Goal: Transaction & Acquisition: Purchase product/service

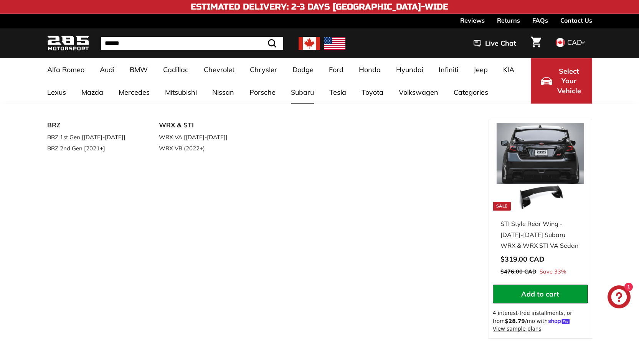
click at [303, 94] on link "Subaru" at bounding box center [302, 92] width 38 height 23
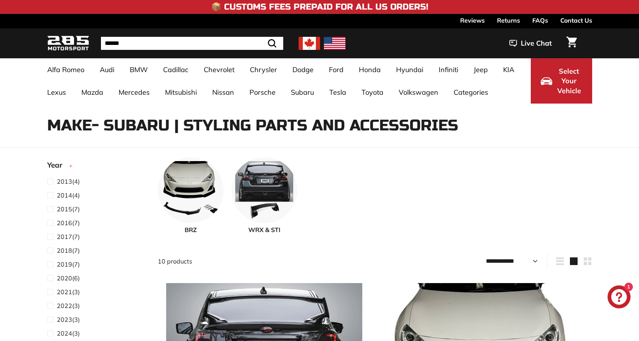
select select "**********"
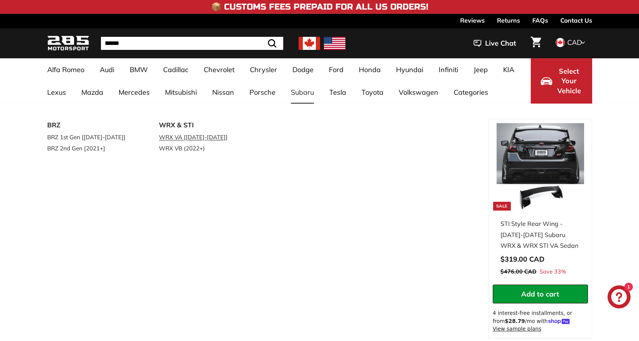
click at [204, 136] on link "WRX VA [[DATE]-[DATE]]" at bounding box center [204, 137] width 91 height 11
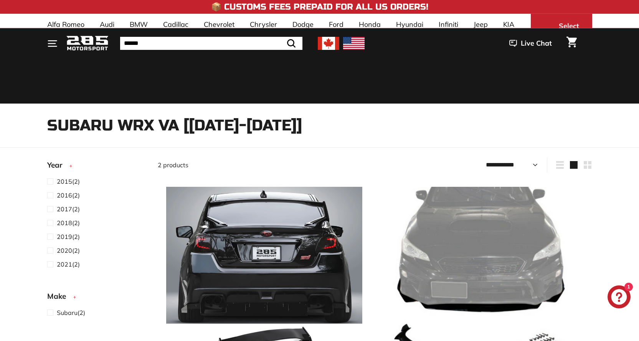
select select "**********"
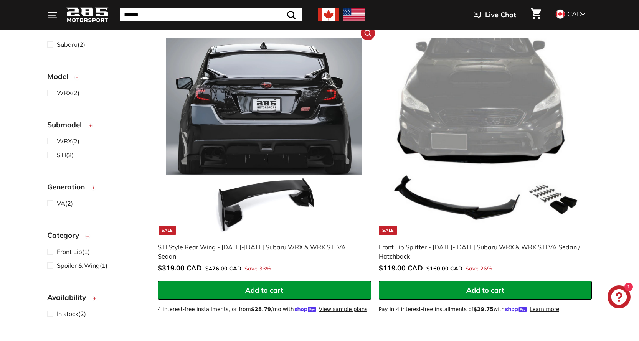
scroll to position [153, 0]
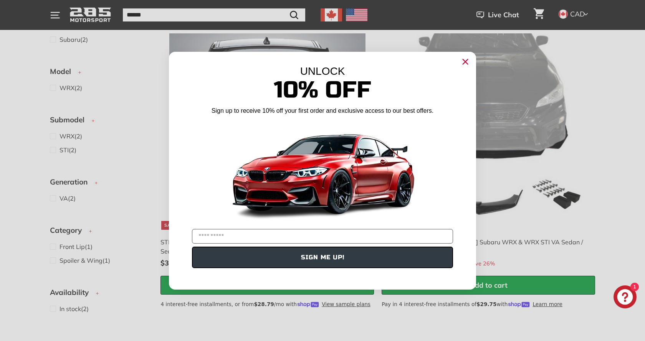
click at [467, 64] on icon "Close dialog" at bounding box center [465, 61] width 5 height 5
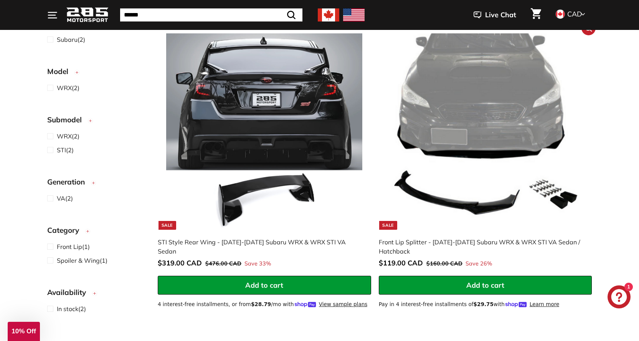
click at [536, 242] on div "Front Lip Splitter - [DATE]-[DATE] Subaru WRX & WRX STI VA Sedan / Hatchback" at bounding box center [482, 246] width 206 height 18
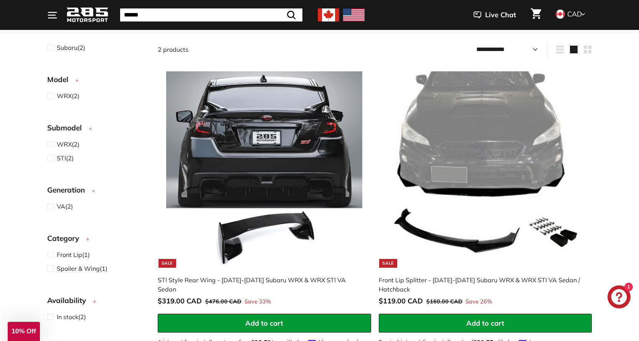
scroll to position [115, 0]
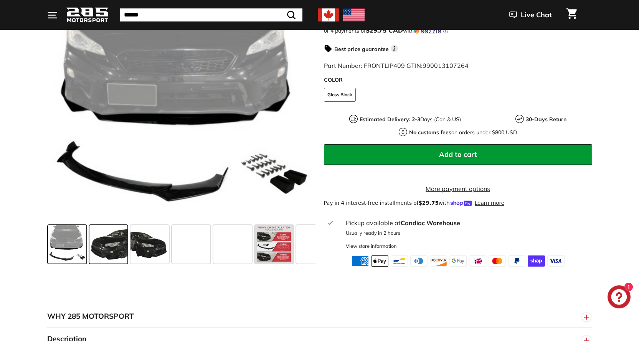
click at [94, 250] on span at bounding box center [108, 244] width 38 height 38
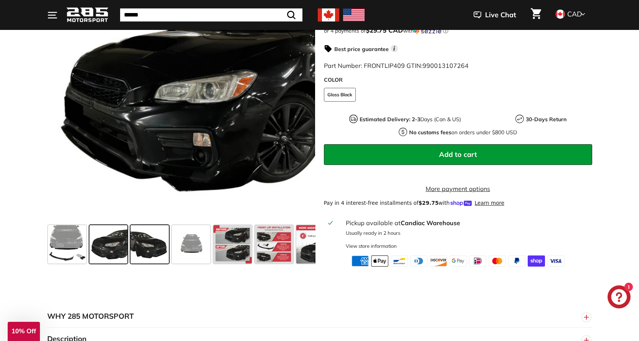
click at [153, 263] on span at bounding box center [149, 244] width 38 height 38
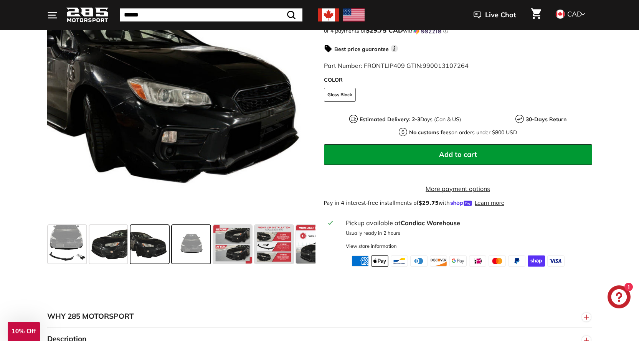
click at [194, 252] on span at bounding box center [191, 244] width 38 height 38
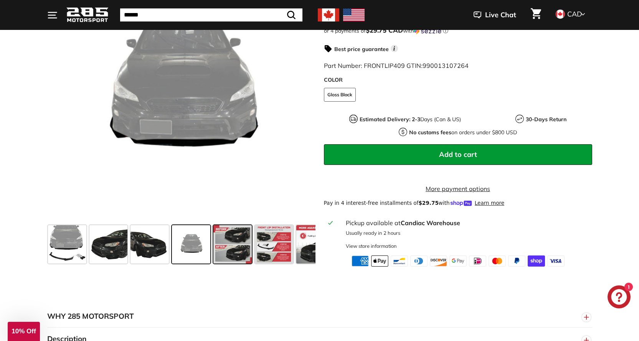
click at [239, 258] on span at bounding box center [232, 244] width 38 height 38
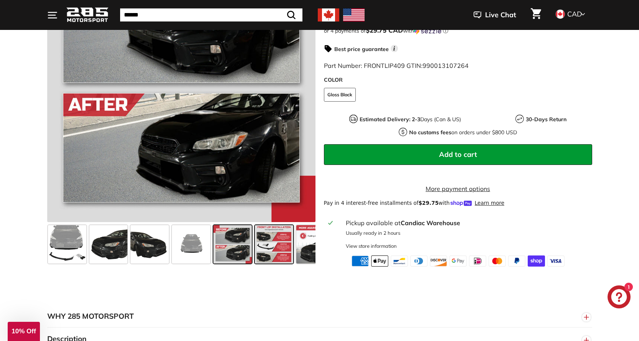
click at [271, 258] on span at bounding box center [274, 244] width 38 height 38
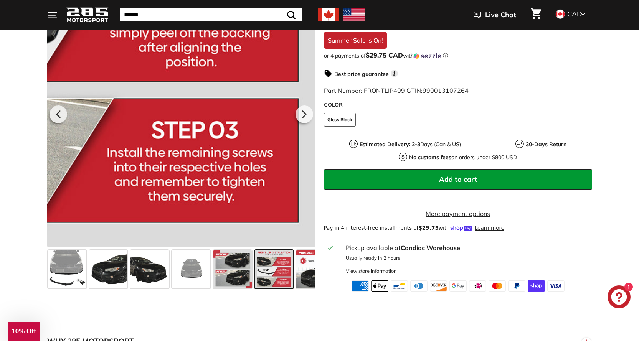
scroll to position [153, 0]
